Goal: Transaction & Acquisition: Book appointment/travel/reservation

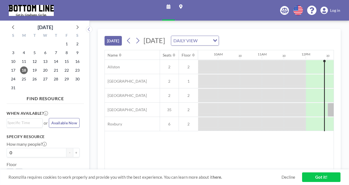
scroll to position [0, 505]
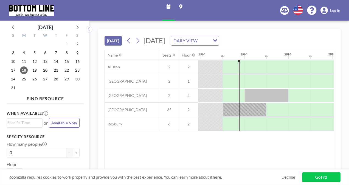
scroll to position [0, 527]
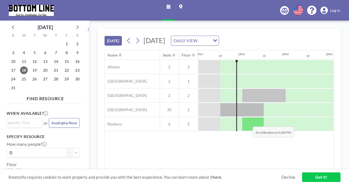
click at [248, 122] on div at bounding box center [253, 124] width 22 height 14
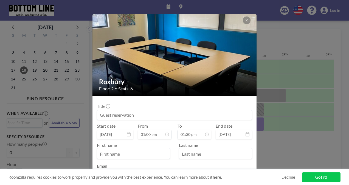
click at [144, 115] on input at bounding box center [174, 114] width 155 height 9
type input "Judy and Abbey"
click at [147, 153] on input "text" at bounding box center [133, 153] width 73 height 9
type input "Judy"
type input "Heersink"
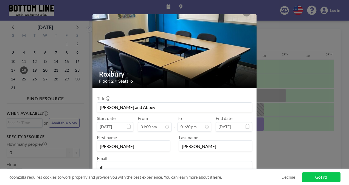
type input "jheersink@bottomline.org"
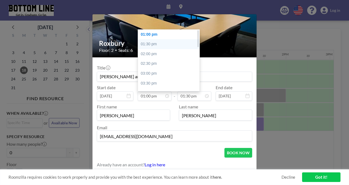
click at [155, 44] on div "01:30 pm" at bounding box center [170, 44] width 64 height 10
type input "01:30 pm"
type input "02:00 pm"
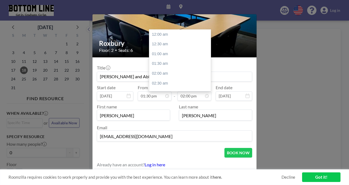
scroll to position [274, 0]
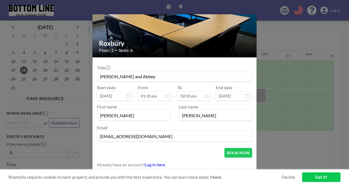
click at [202, 151] on div "BOOK NOW" at bounding box center [174, 153] width 155 height 10
click at [232, 151] on button "BOOK NOW" at bounding box center [239, 153] width 28 height 10
